Goal: Transaction & Acquisition: Purchase product/service

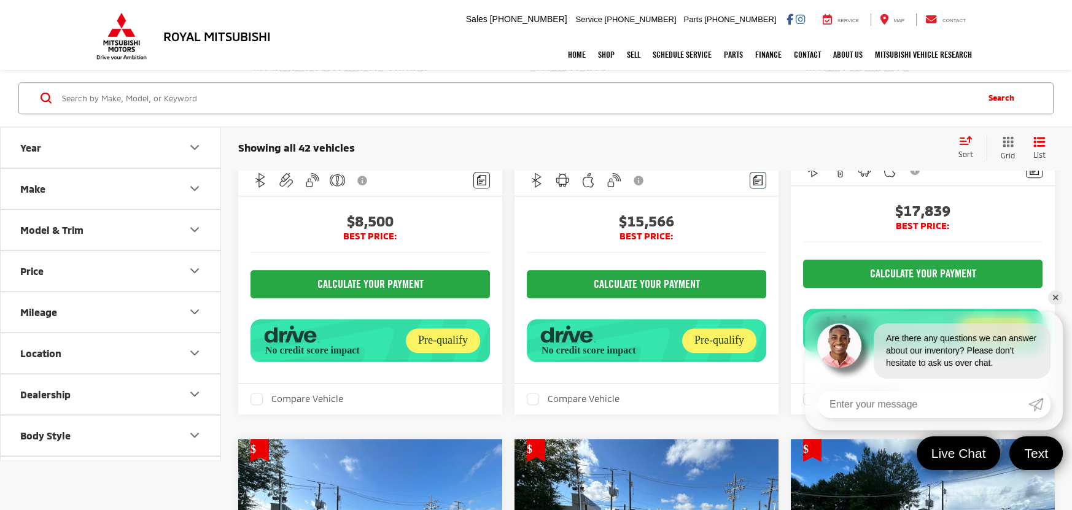
scroll to position [2822, 0]
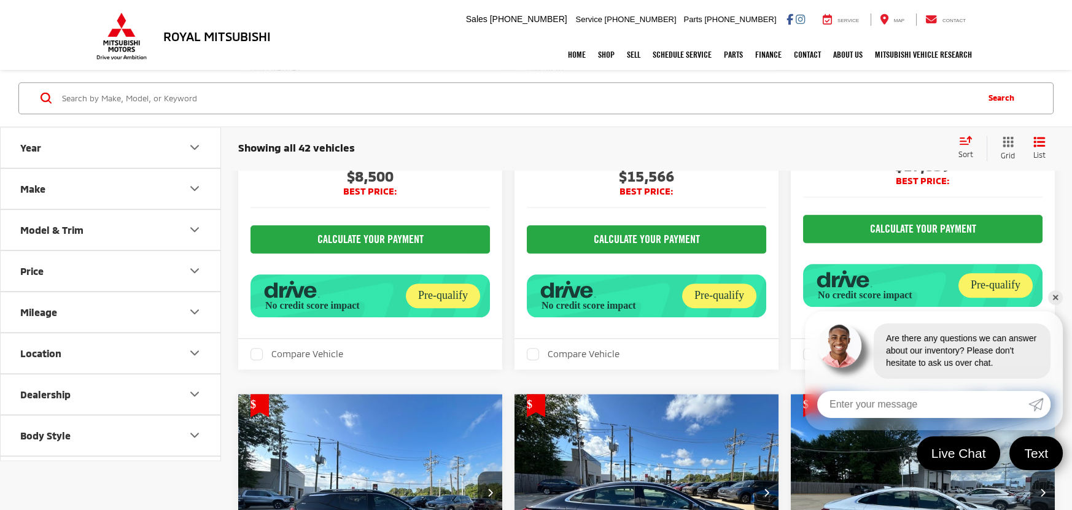
click at [1054, 296] on link "✕" at bounding box center [1055, 297] width 15 height 15
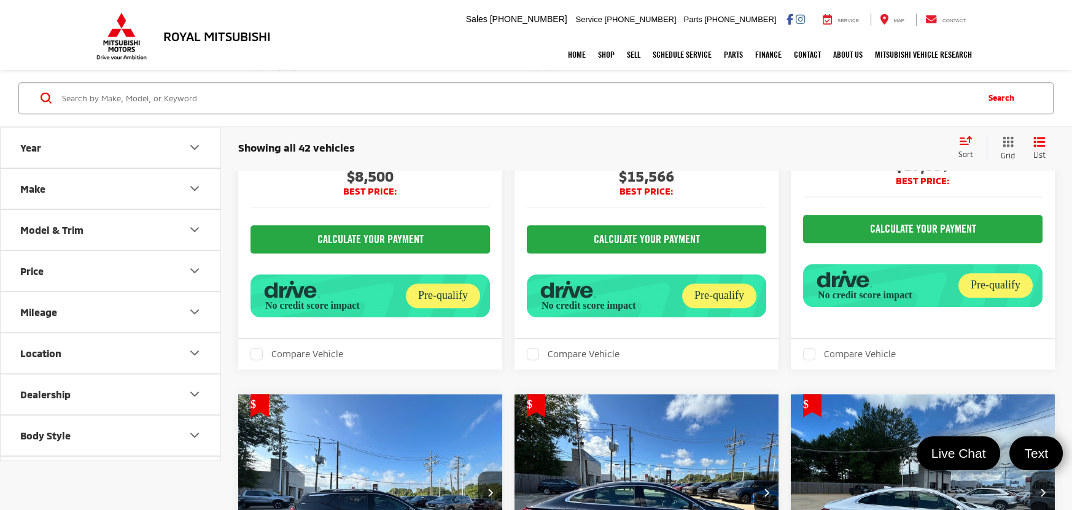
click at [973, 147] on div "Sort" at bounding box center [969, 148] width 34 height 25
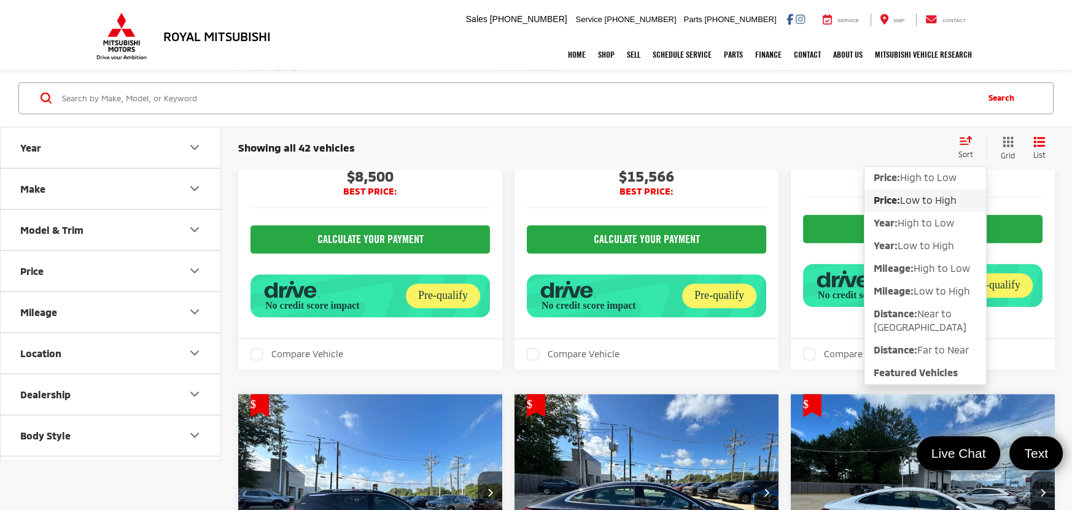
click at [933, 195] on span "Low to High" at bounding box center [928, 201] width 56 height 12
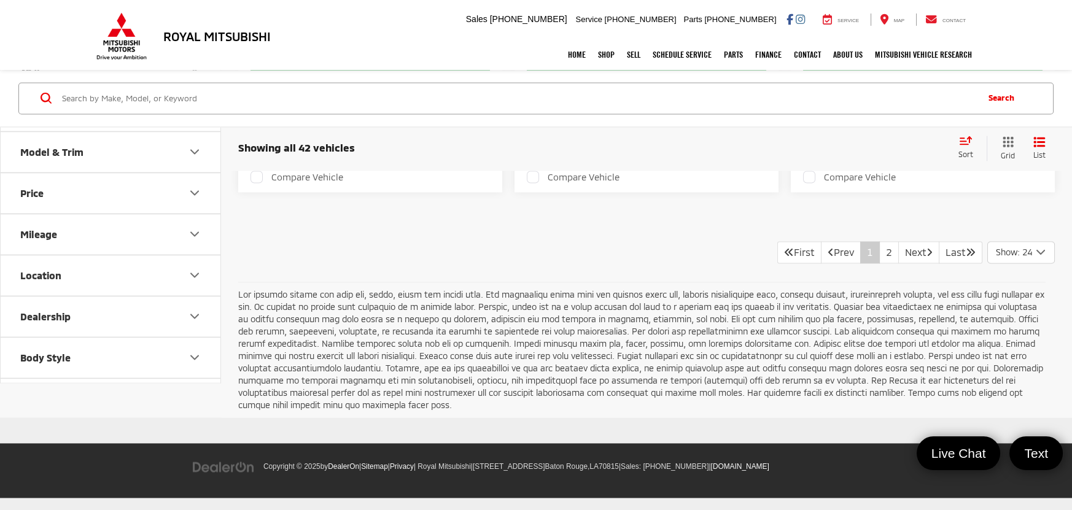
scroll to position [5017, 0]
click at [879, 263] on link "2" at bounding box center [889, 252] width 20 height 22
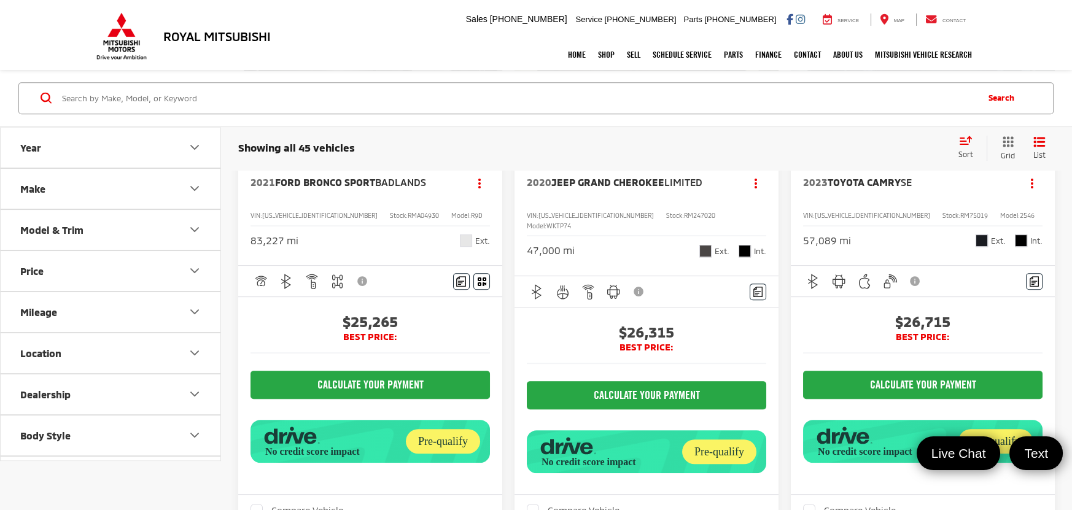
scroll to position [1481, 0]
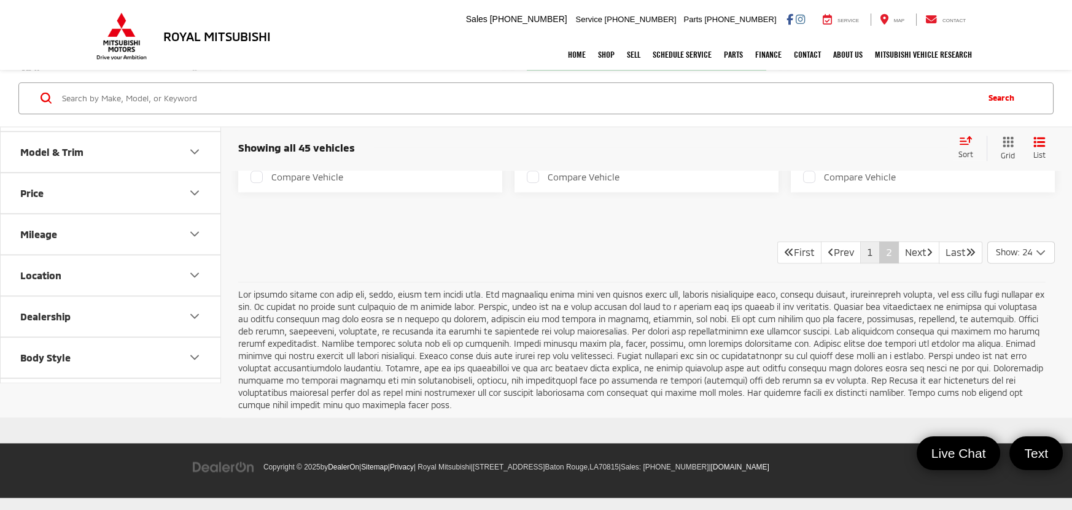
click at [860, 263] on link "1" at bounding box center [870, 252] width 20 height 22
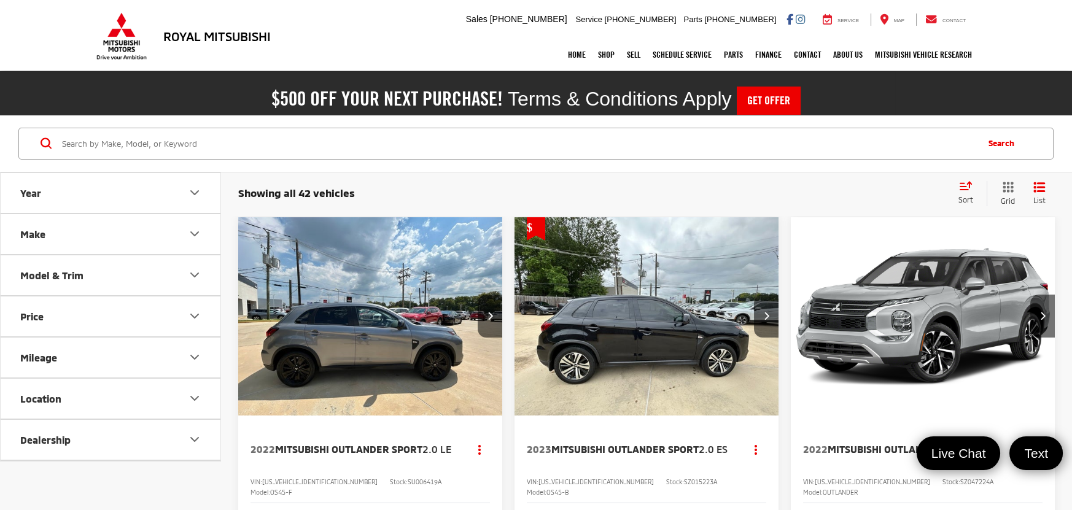
click at [427, 148] on input "Search by Make, Model, or Keyword" at bounding box center [518, 143] width 915 height 29
type input "accent"
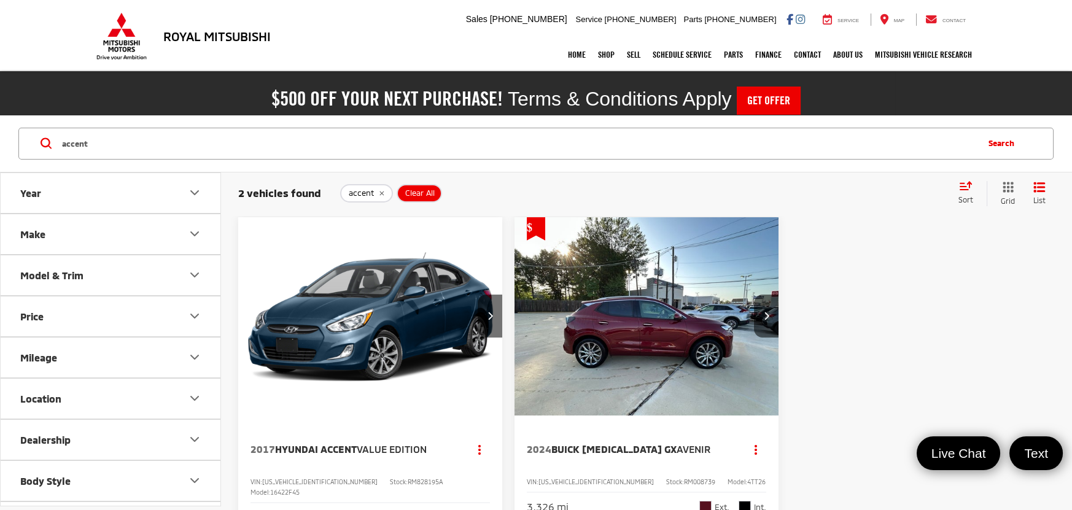
scroll to position [110, 0]
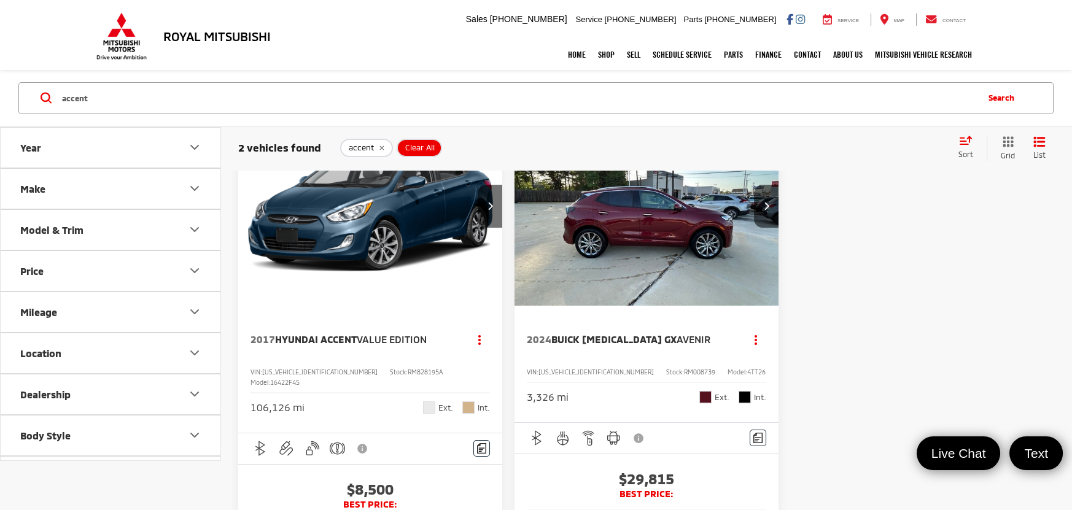
click at [358, 215] on img "2017 Hyundai Accent Value Edition 0" at bounding box center [371, 207] width 266 height 200
